Goal: Task Accomplishment & Management: Manage account settings

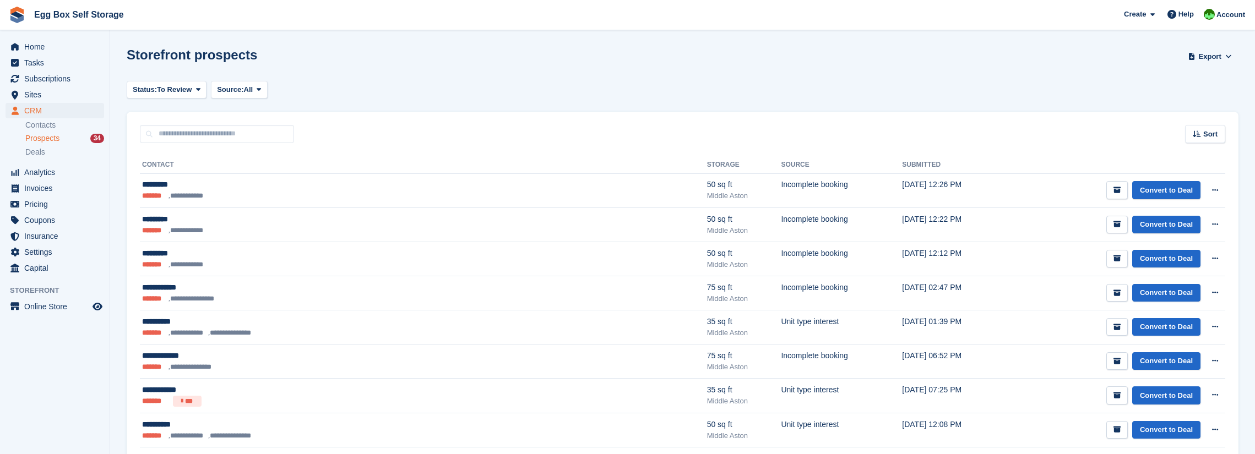
scroll to position [441, 0]
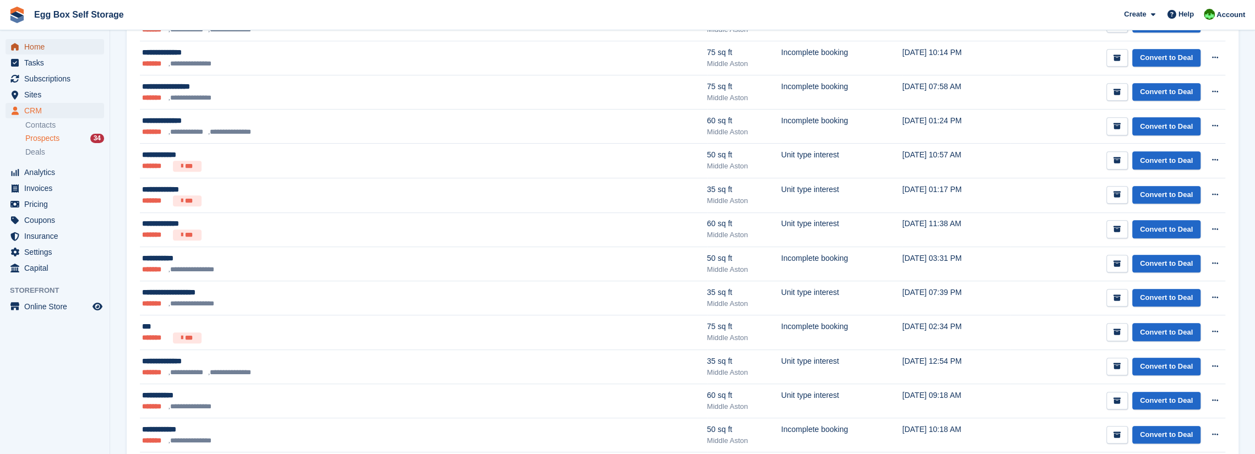
click at [34, 42] on span "Home" at bounding box center [57, 46] width 66 height 15
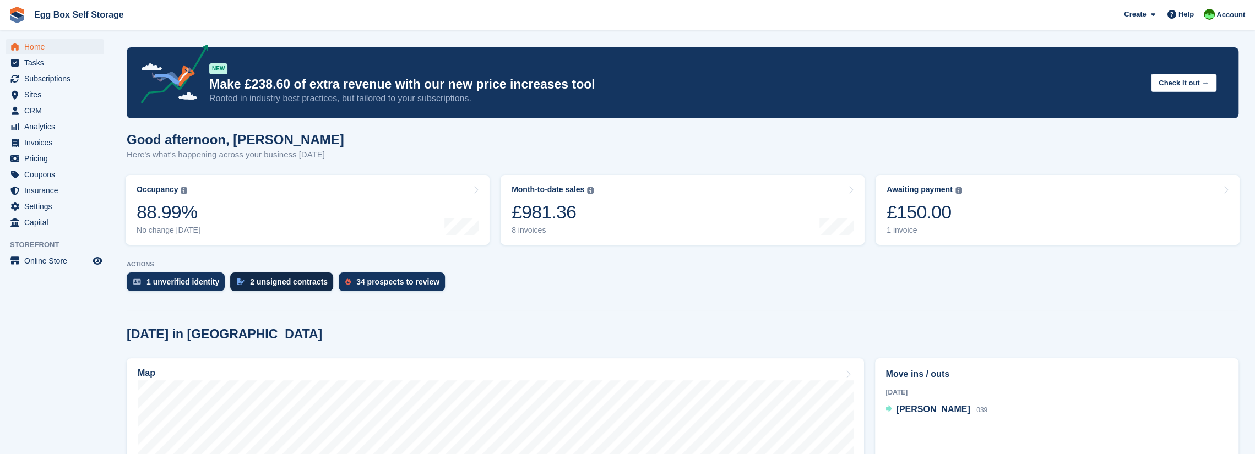
click at [263, 284] on div "2 unsigned contracts" at bounding box center [289, 282] width 78 height 9
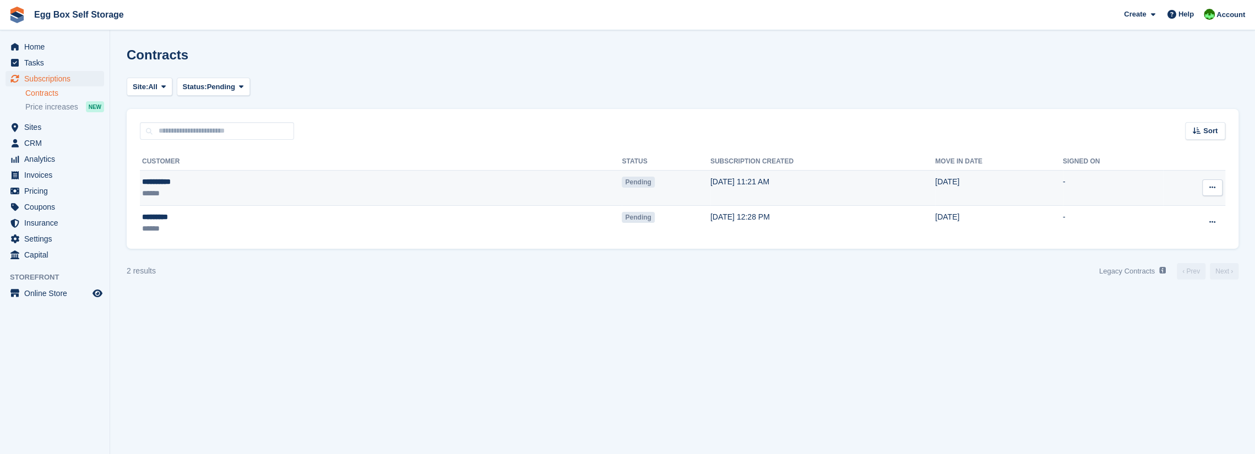
click at [622, 182] on span "Pending" at bounding box center [638, 182] width 32 height 11
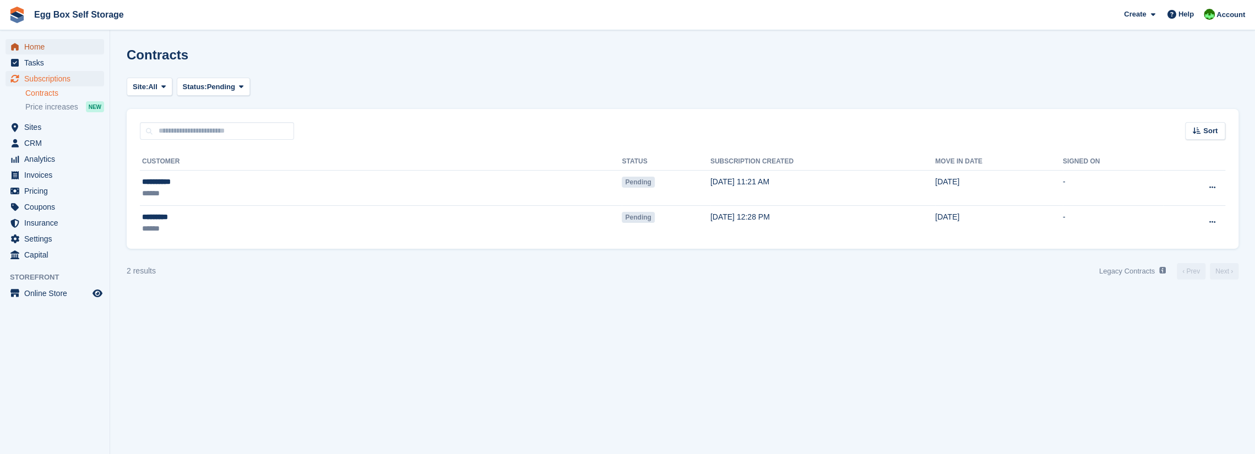
click at [32, 51] on span "Home" at bounding box center [57, 46] width 66 height 15
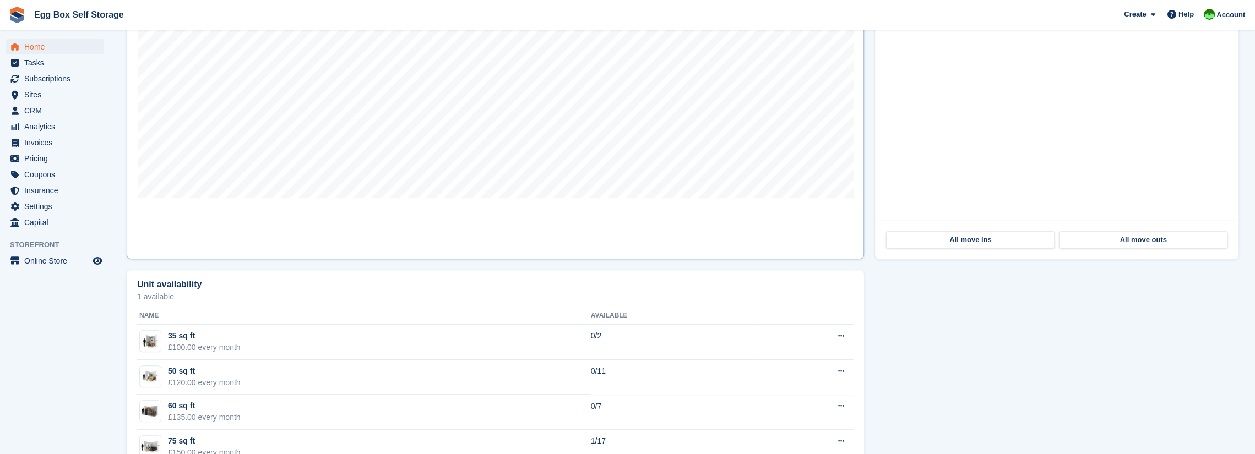
scroll to position [524, 0]
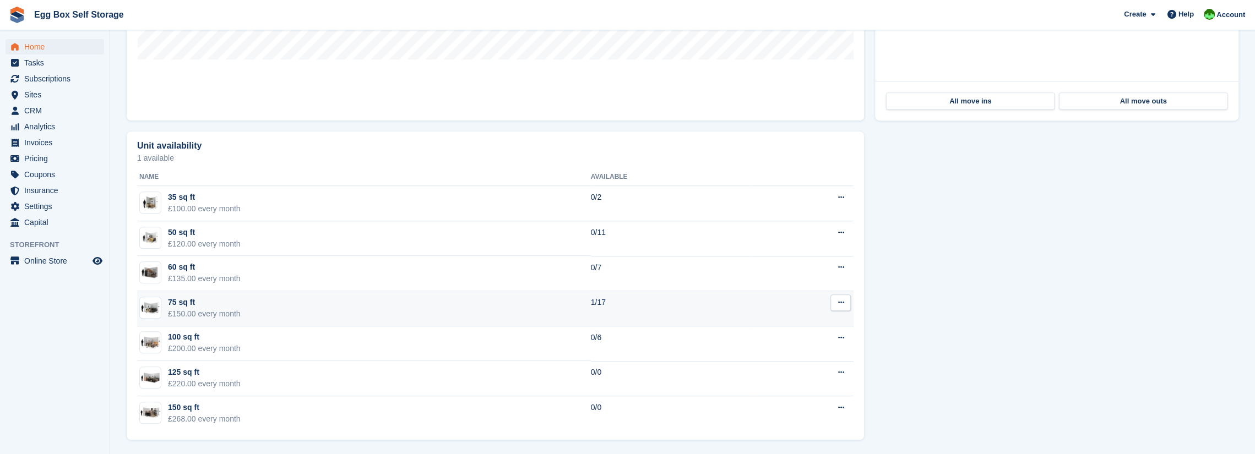
click at [169, 308] on div "£150.00 every month" at bounding box center [204, 314] width 73 height 12
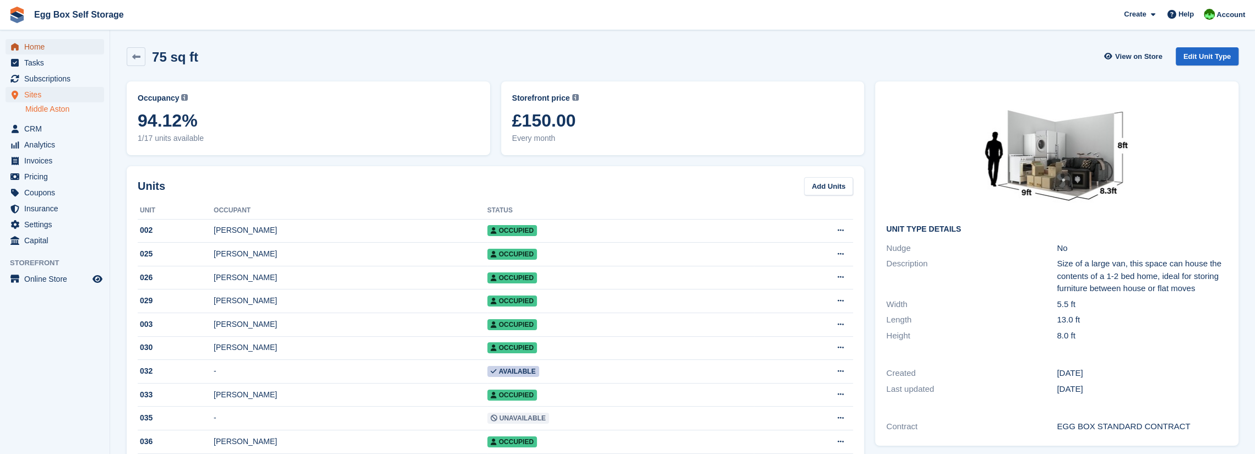
click at [32, 49] on span "Home" at bounding box center [57, 46] width 66 height 15
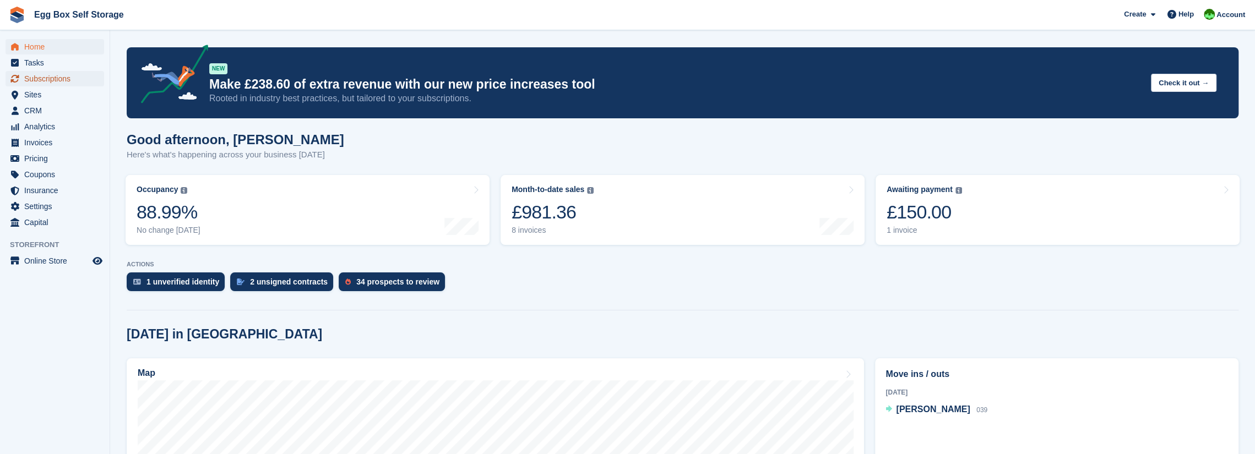
click at [44, 78] on span "Subscriptions" at bounding box center [57, 78] width 66 height 15
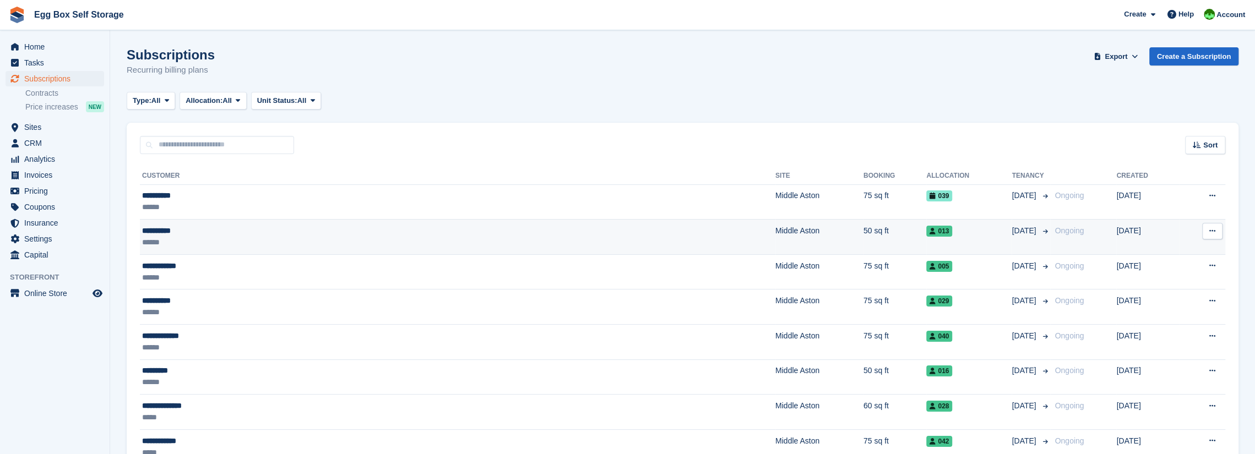
click at [143, 234] on div "**********" at bounding box center [300, 231] width 316 height 12
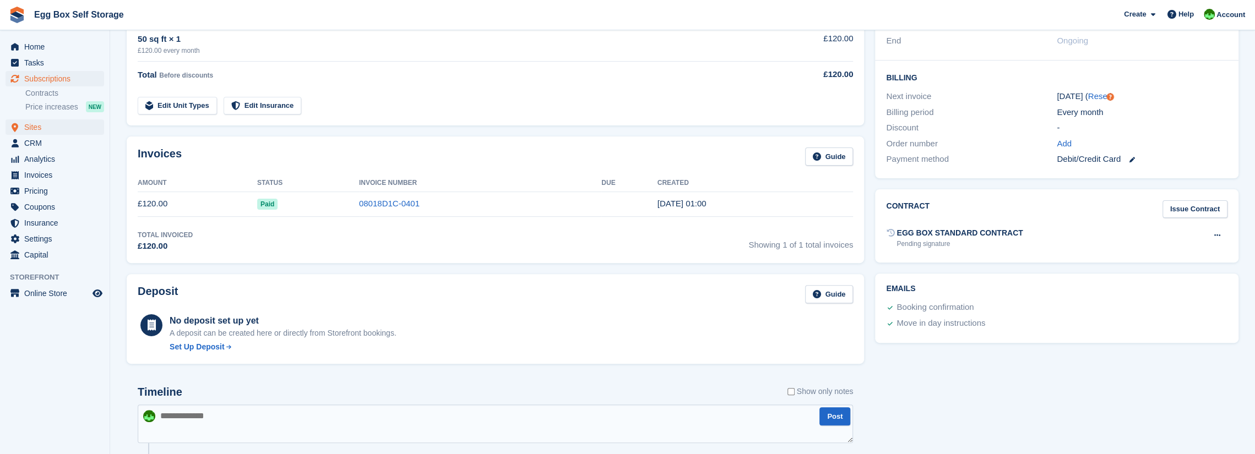
scroll to position [188, 0]
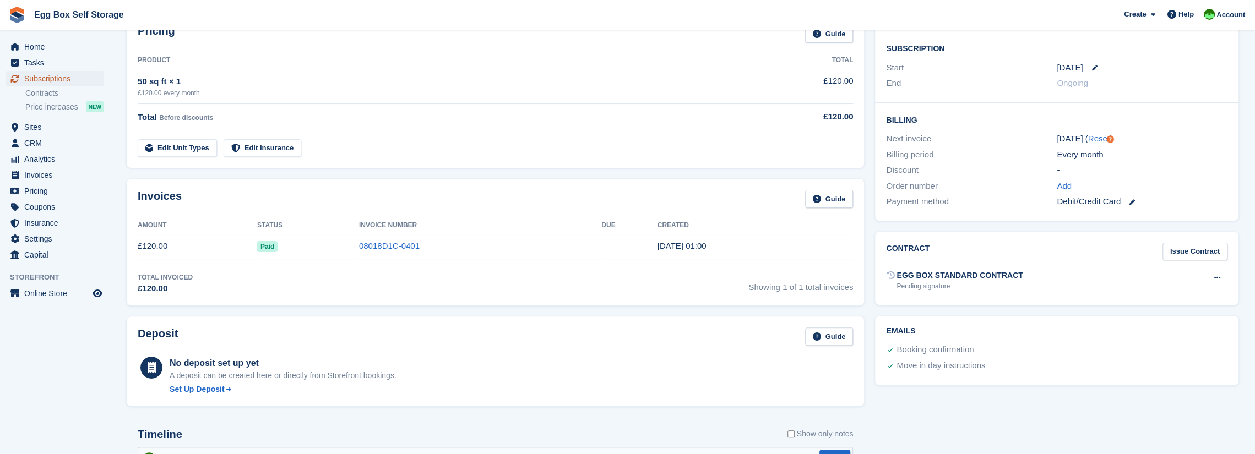
click at [33, 82] on span "Subscriptions" at bounding box center [57, 78] width 66 height 15
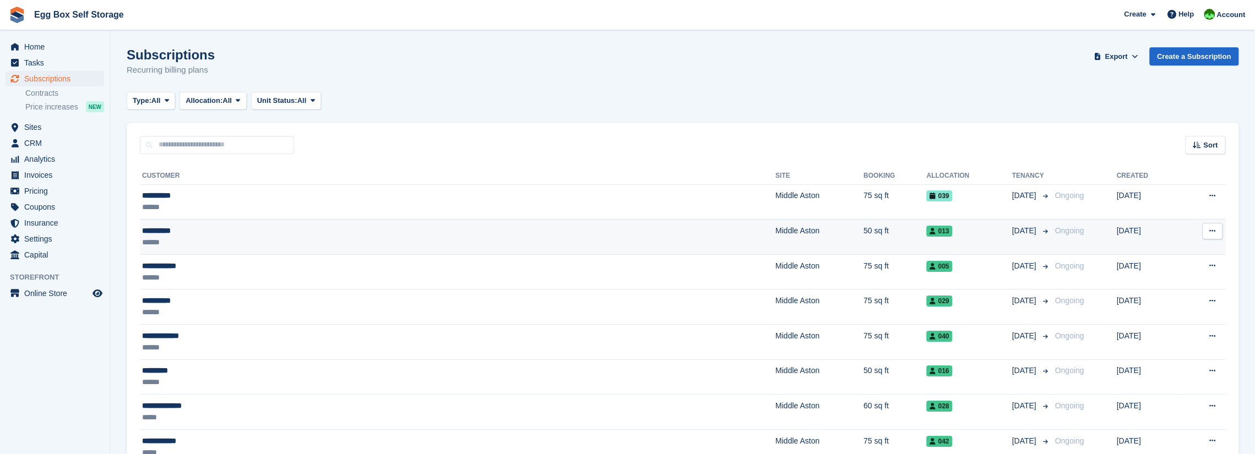
click at [219, 232] on div "**********" at bounding box center [300, 231] width 316 height 12
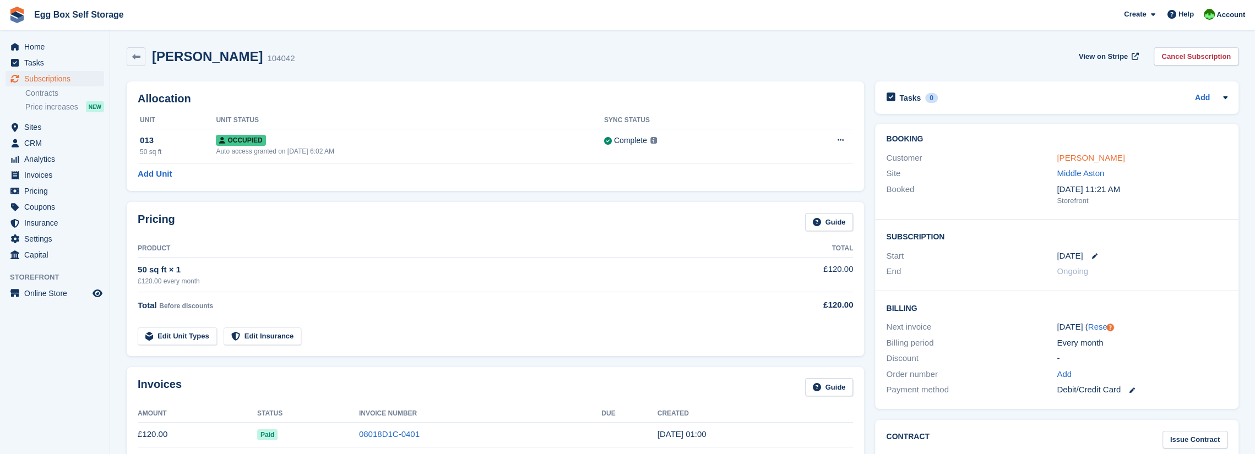
click at [1078, 157] on link "[PERSON_NAME]" at bounding box center [1091, 157] width 68 height 9
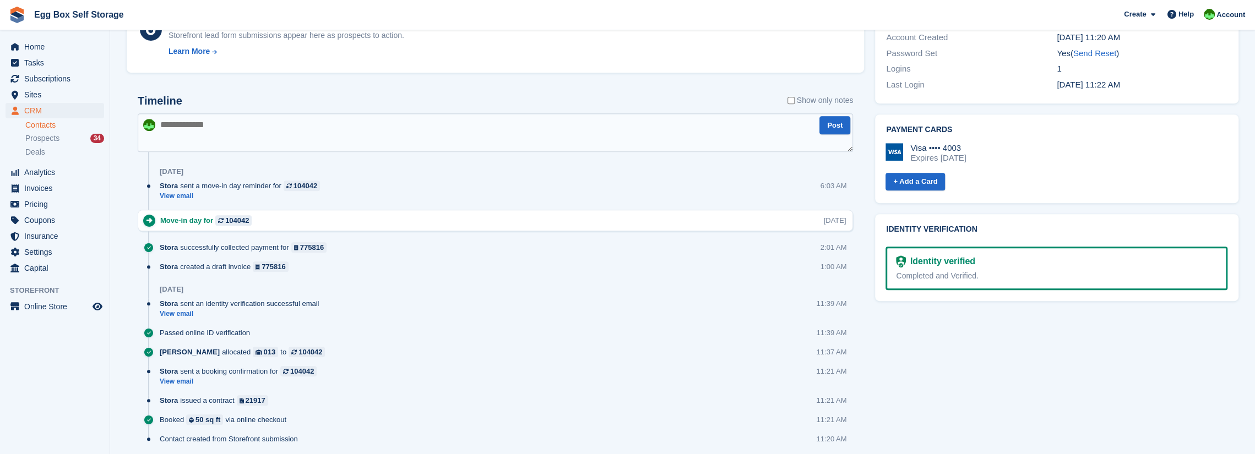
scroll to position [493, 0]
